Goal: Information Seeking & Learning: Learn about a topic

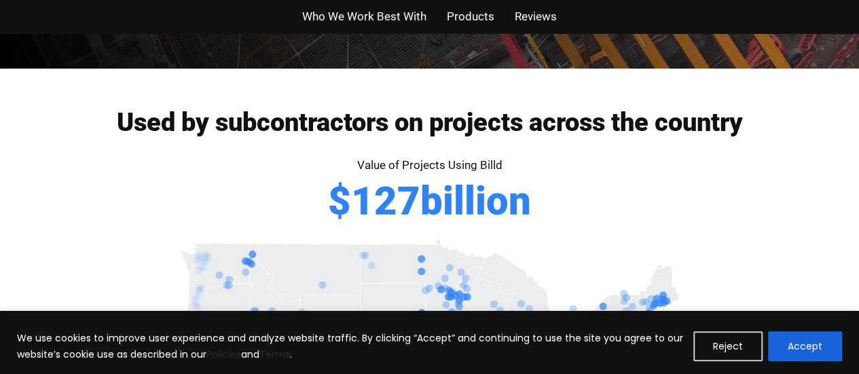
scroll to position [550, 0]
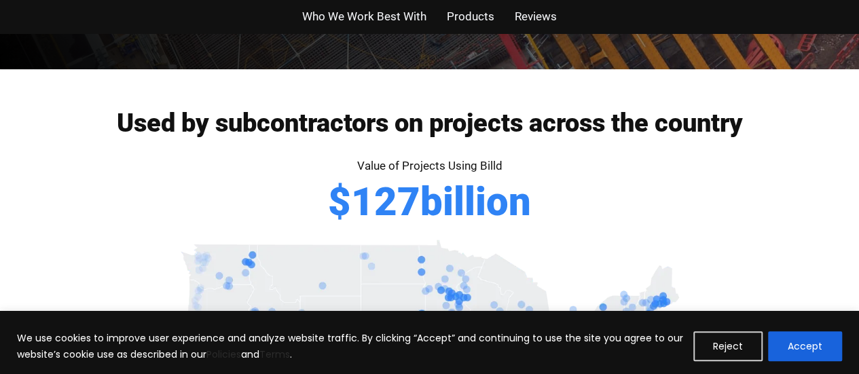
click at [0, 237] on div "Used by subcontractors on projects across the country Value of Projects Using B…" at bounding box center [429, 220] width 859 height 302
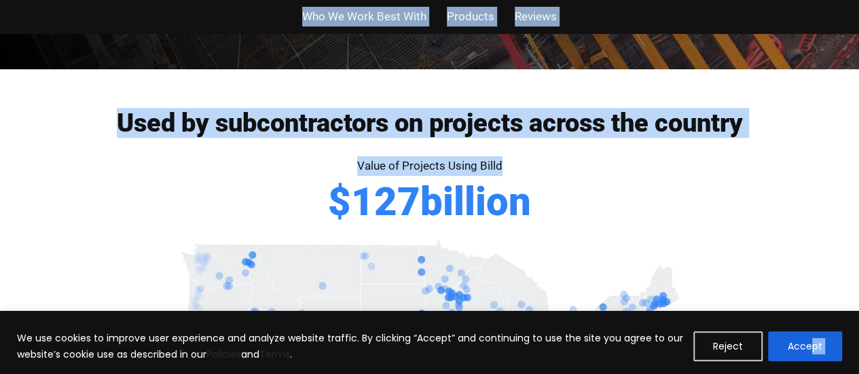
drag, startPoint x: 747, startPoint y: 179, endPoint x: 811, endPoint y: 324, distance: 158.8
click at [811, 324] on div "We use cookies to improve user experience and analyze website traffic. By click…" at bounding box center [429, 342] width 859 height 63
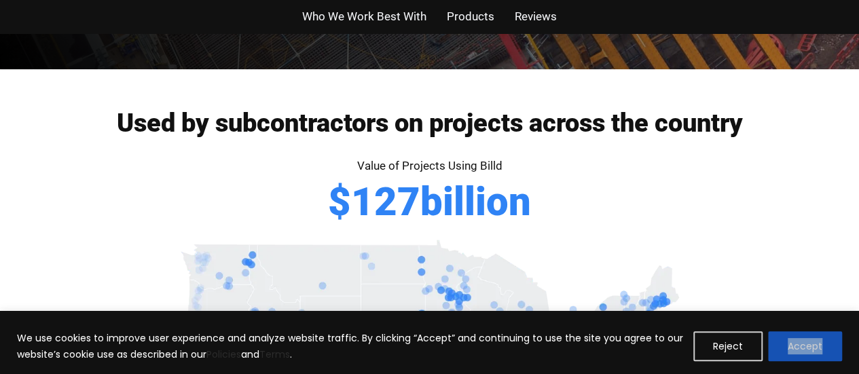
drag, startPoint x: 811, startPoint y: 324, endPoint x: 807, endPoint y: 340, distance: 17.0
click at [807, 340] on div "We use cookies to improve user experience and analyze website traffic. By click…" at bounding box center [429, 342] width 859 height 63
click at [807, 340] on button "Accept" at bounding box center [805, 347] width 74 height 30
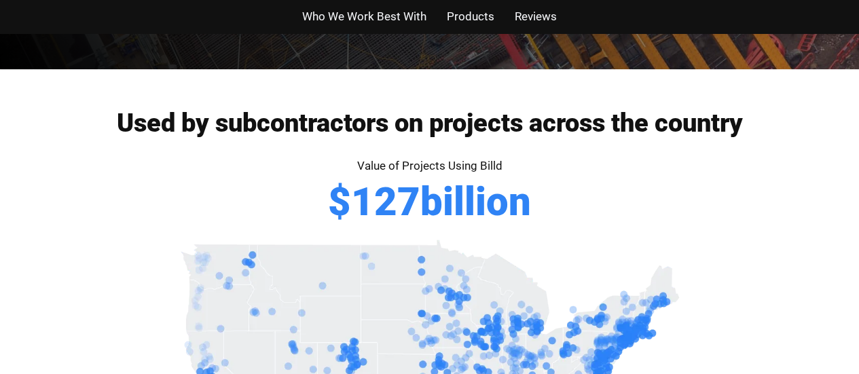
drag, startPoint x: 807, startPoint y: 340, endPoint x: 662, endPoint y: 261, distance: 164.5
click at [662, 261] on div at bounding box center [430, 376] width 775 height 283
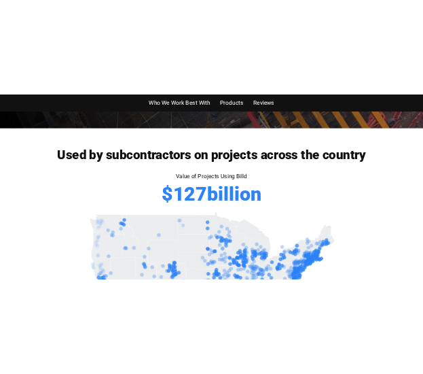
scroll to position [496, 0]
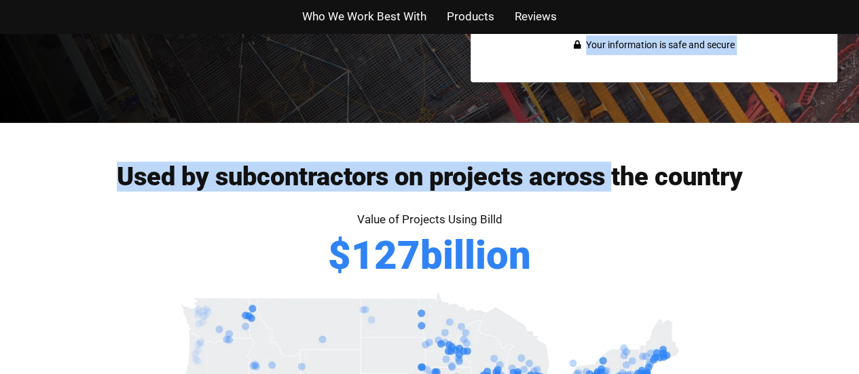
drag, startPoint x: 672, startPoint y: 116, endPoint x: 666, endPoint y: -65, distance: 180.2
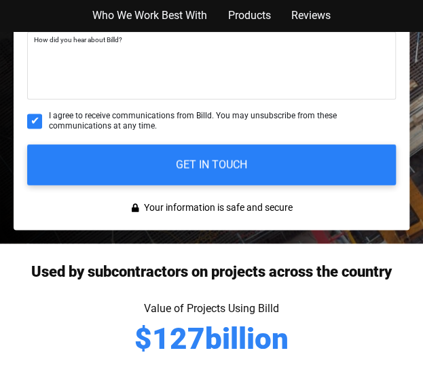
click at [386, 85] on textarea "How did you hear about Billd?" at bounding box center [211, 65] width 369 height 68
